Goal: Task Accomplishment & Management: Manage account settings

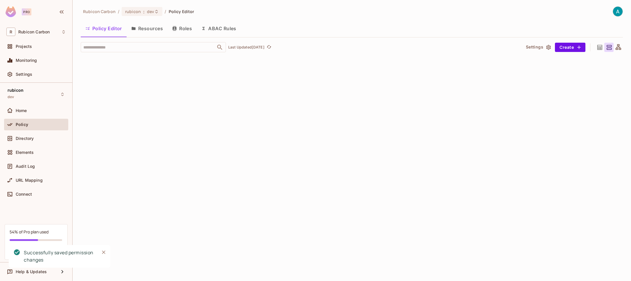
scroll to position [0, 476]
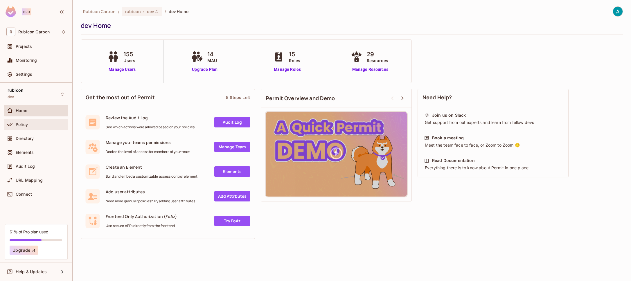
click at [26, 122] on span "Policy" at bounding box center [22, 124] width 12 height 5
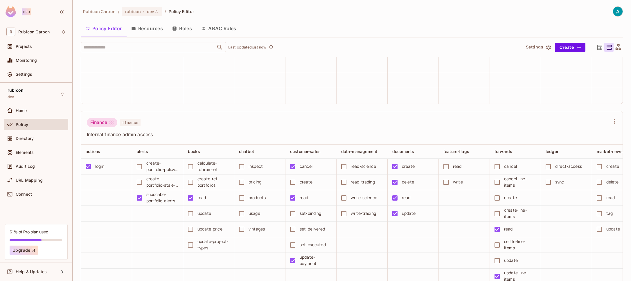
scroll to position [968, 0]
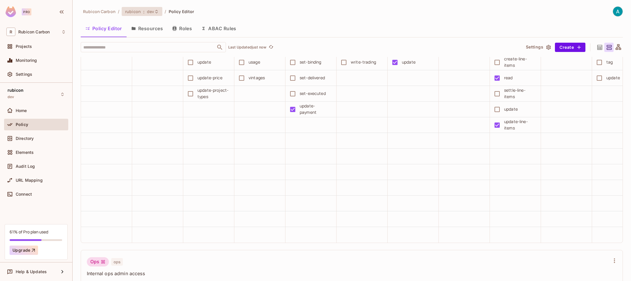
click at [147, 13] on span "dev" at bounding box center [150, 12] width 7 height 6
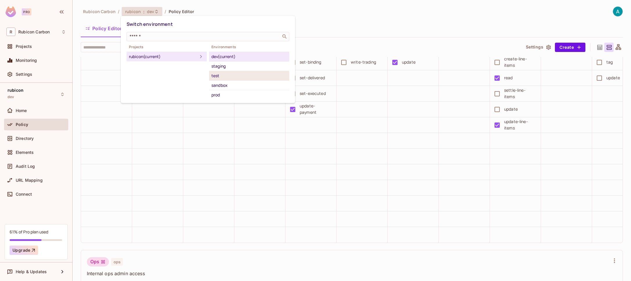
click at [227, 73] on div "test" at bounding box center [248, 75] width 75 height 7
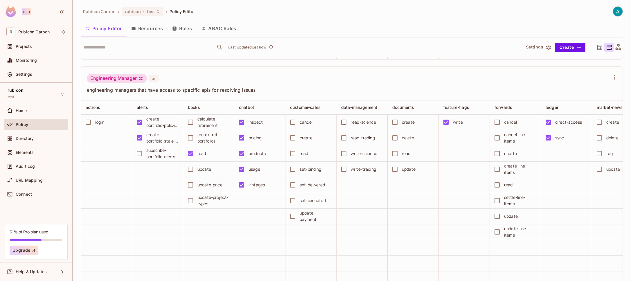
scroll to position [0, 0]
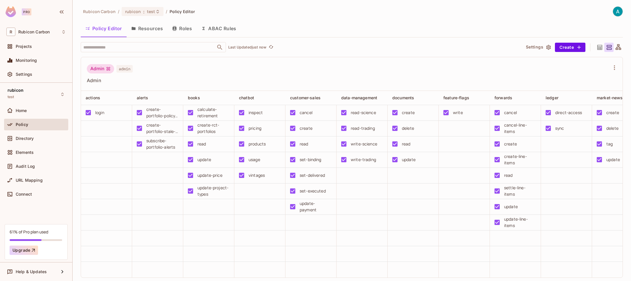
click at [429, 209] on td at bounding box center [412, 207] width 51 height 16
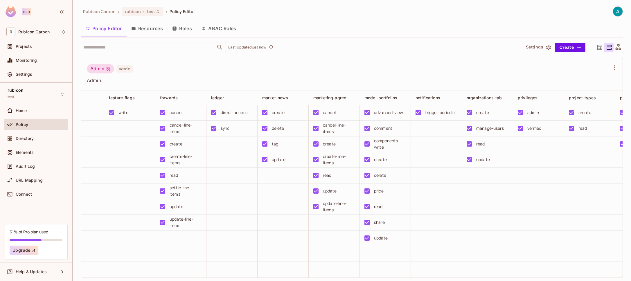
scroll to position [0, 337]
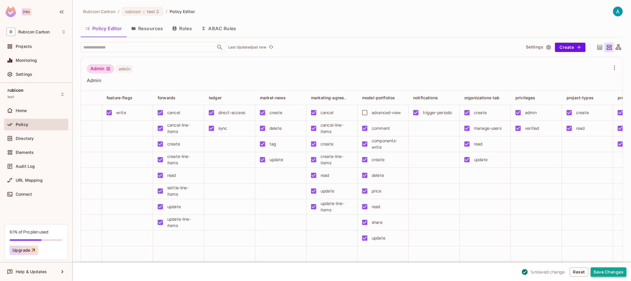
click at [599, 270] on button "Save Changes" at bounding box center [608, 271] width 36 height 9
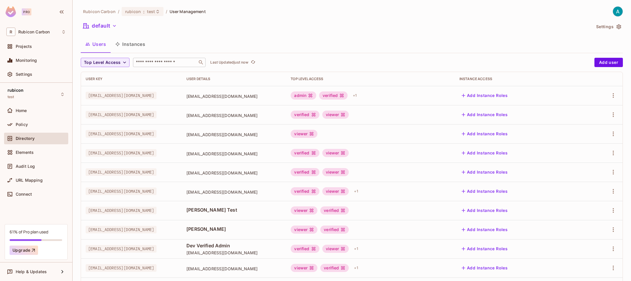
click at [148, 64] on input "text" at bounding box center [165, 62] width 61 height 6
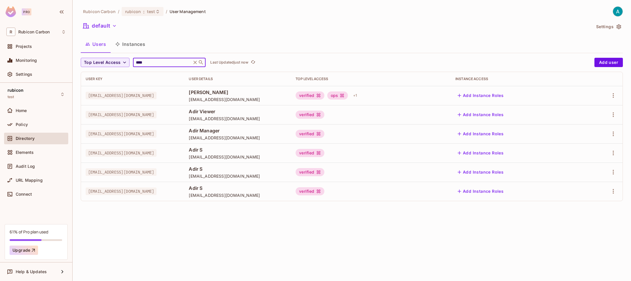
type input "****"
click at [348, 98] on div "ops" at bounding box center [337, 95] width 21 height 8
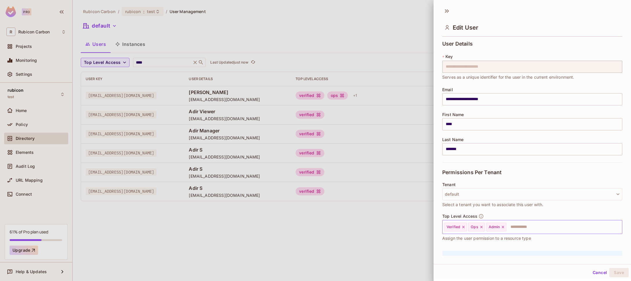
click at [480, 227] on icon at bounding box center [481, 227] width 4 height 4
click at [614, 274] on button "Save" at bounding box center [618, 272] width 19 height 9
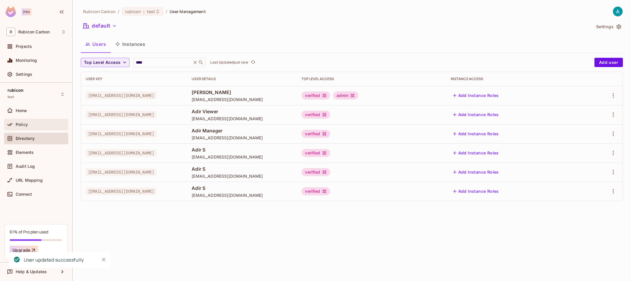
click at [23, 126] on span "Policy" at bounding box center [22, 124] width 12 height 5
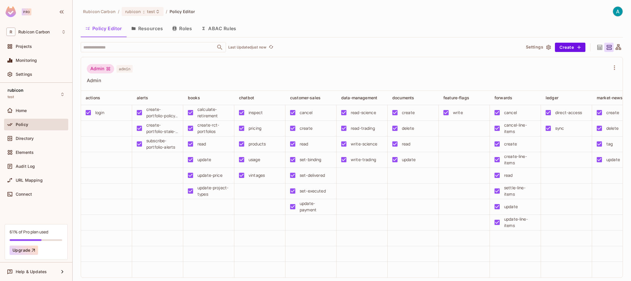
click at [567, 176] on td at bounding box center [566, 176] width 51 height 16
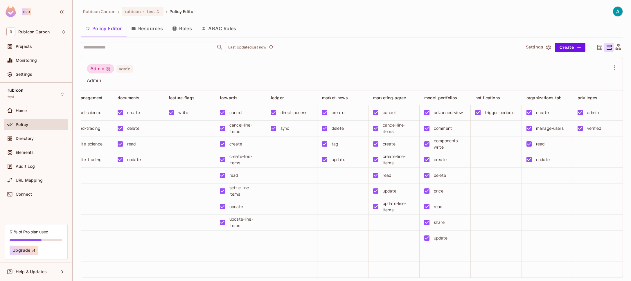
scroll to position [0, 279]
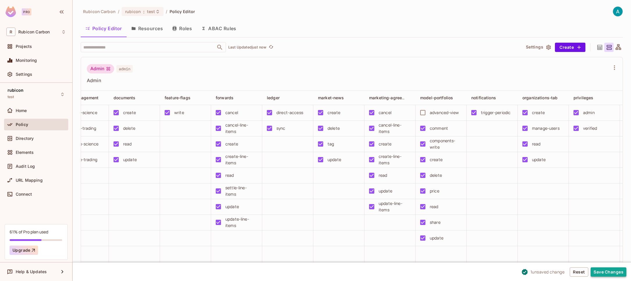
click at [598, 269] on button "Save Changes" at bounding box center [608, 271] width 36 height 9
click at [611, 271] on button "Save Changes" at bounding box center [608, 271] width 36 height 9
click at [533, 239] on td at bounding box center [542, 238] width 51 height 16
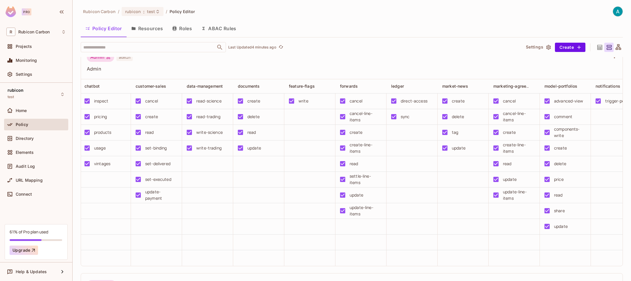
scroll to position [0, 143]
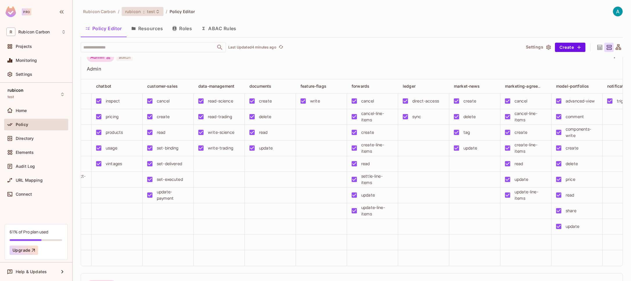
click at [155, 13] on icon at bounding box center [157, 11] width 5 height 5
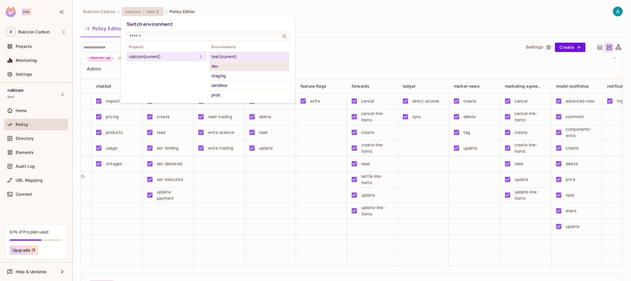
click at [221, 68] on div "dev" at bounding box center [248, 66] width 75 height 7
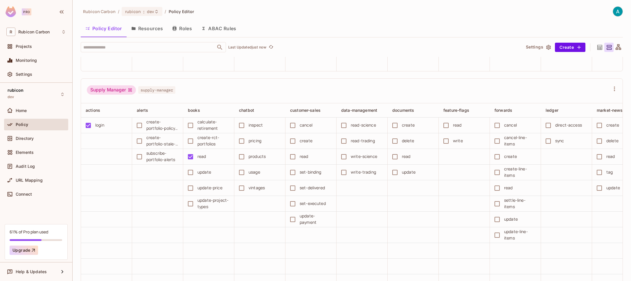
scroll to position [3198, 0]
